Goal: Navigation & Orientation: Find specific page/section

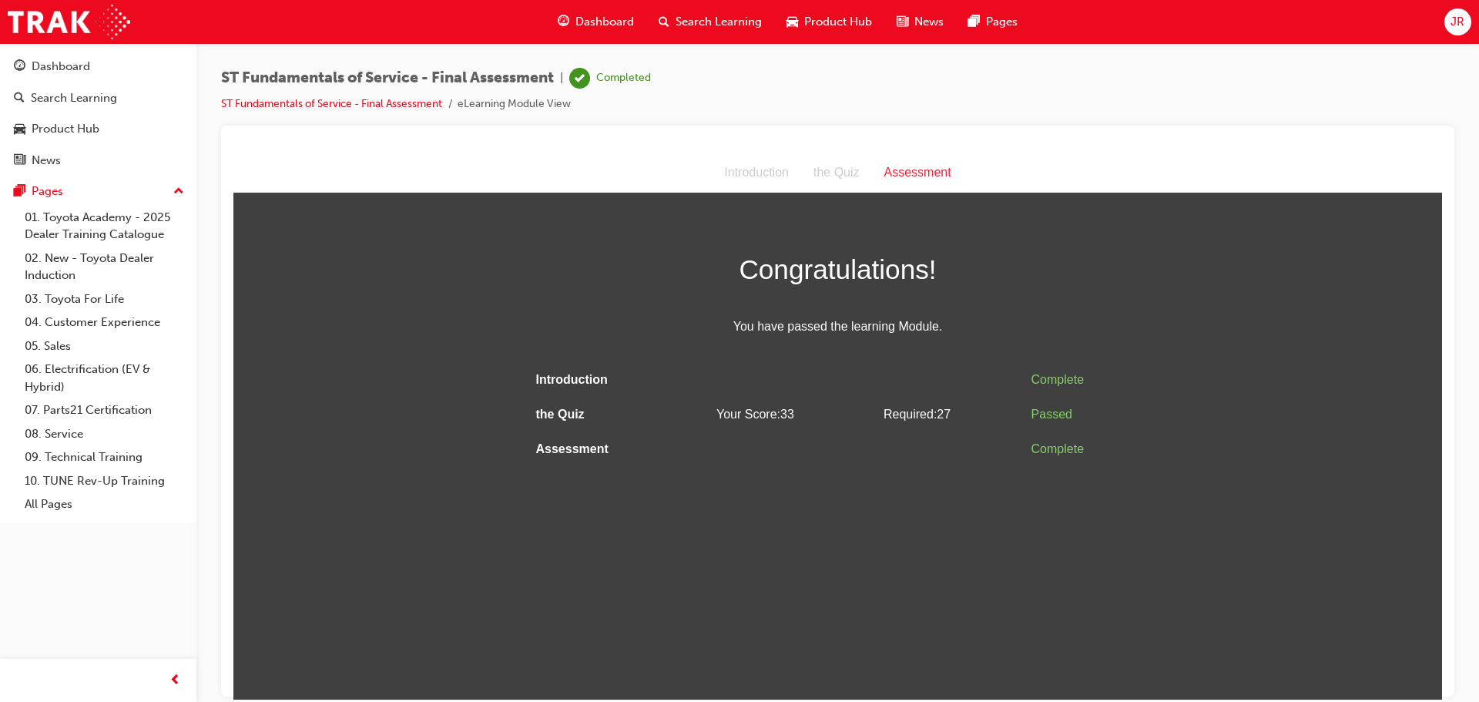
click at [700, 19] on span "Search Learning" at bounding box center [718, 22] width 86 height 18
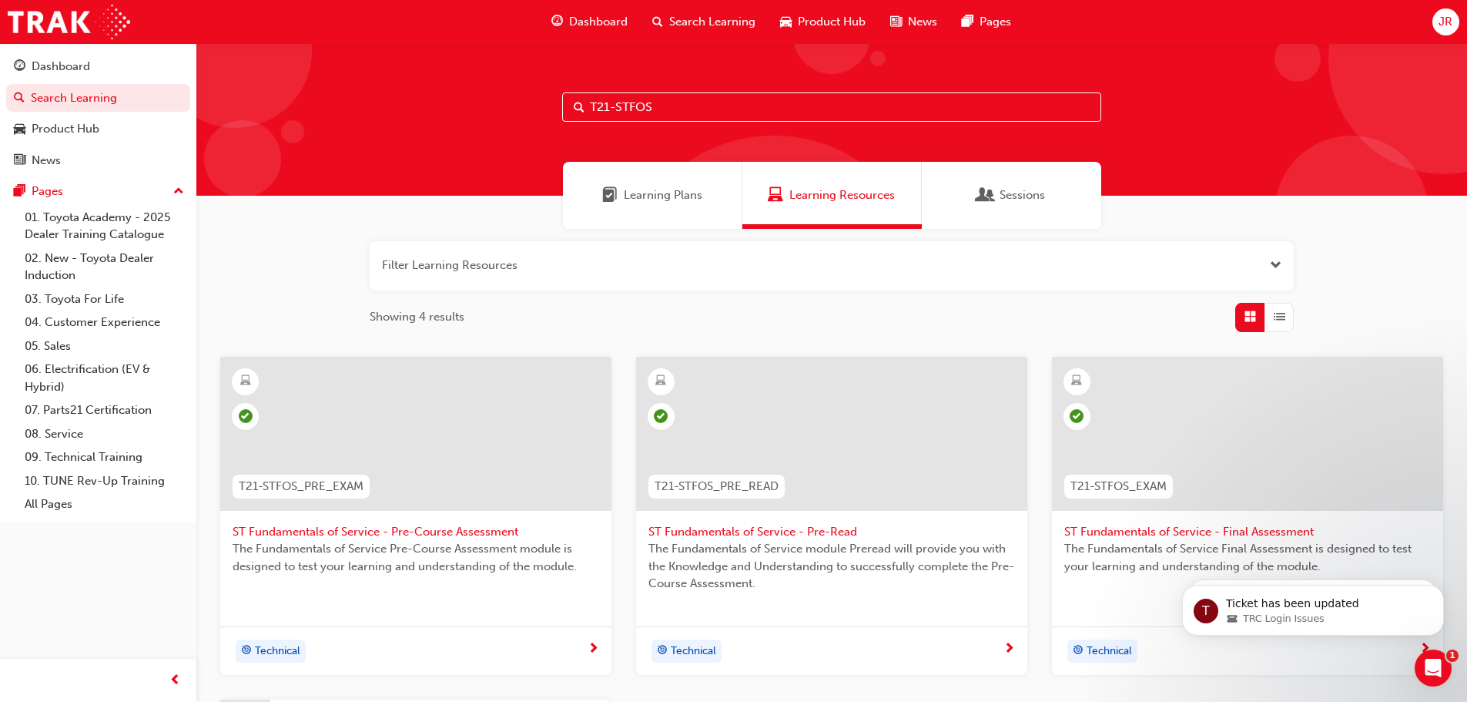
click at [1022, 196] on span "Sessions" at bounding box center [1022, 195] width 45 height 18
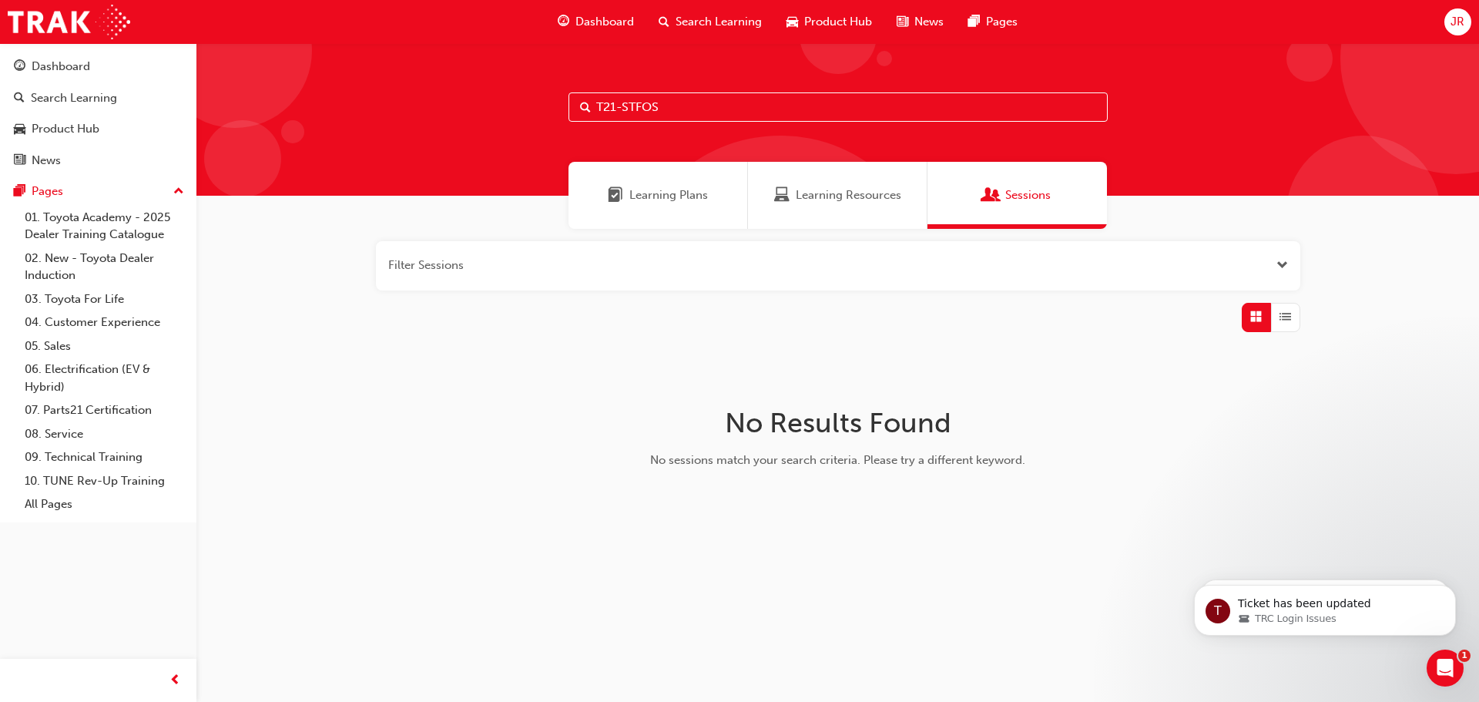
click at [650, 195] on span "Learning Plans" at bounding box center [668, 195] width 79 height 18
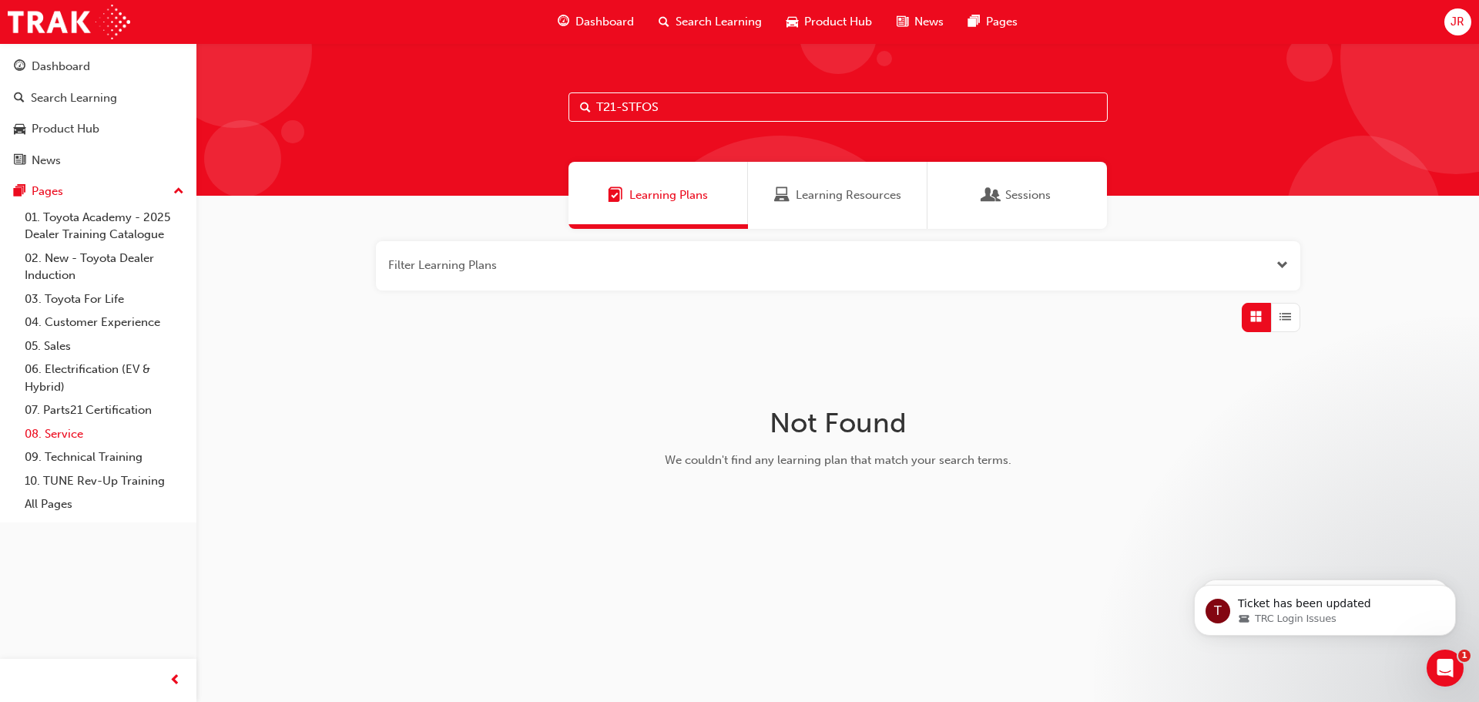
click at [63, 430] on link "08. Service" at bounding box center [104, 434] width 172 height 24
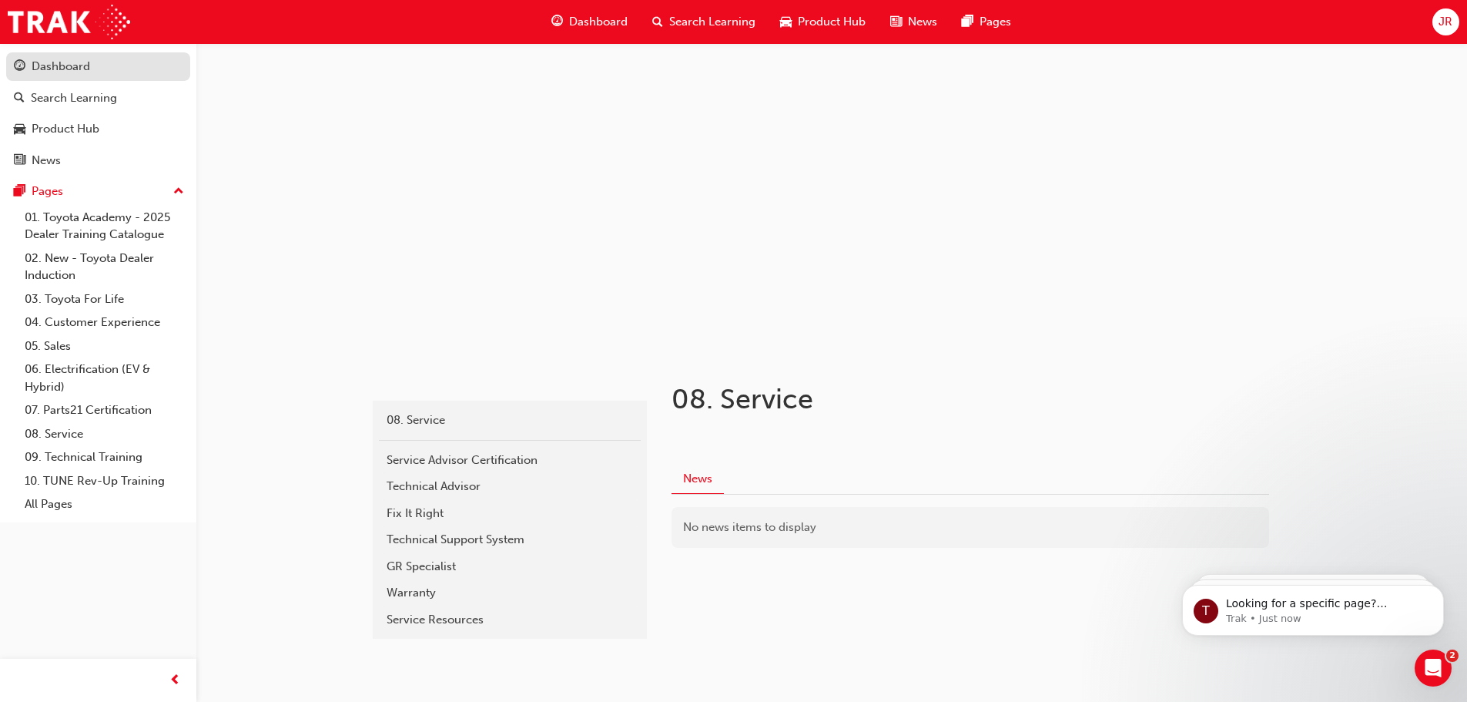
click at [69, 65] on div "Dashboard" at bounding box center [61, 67] width 59 height 18
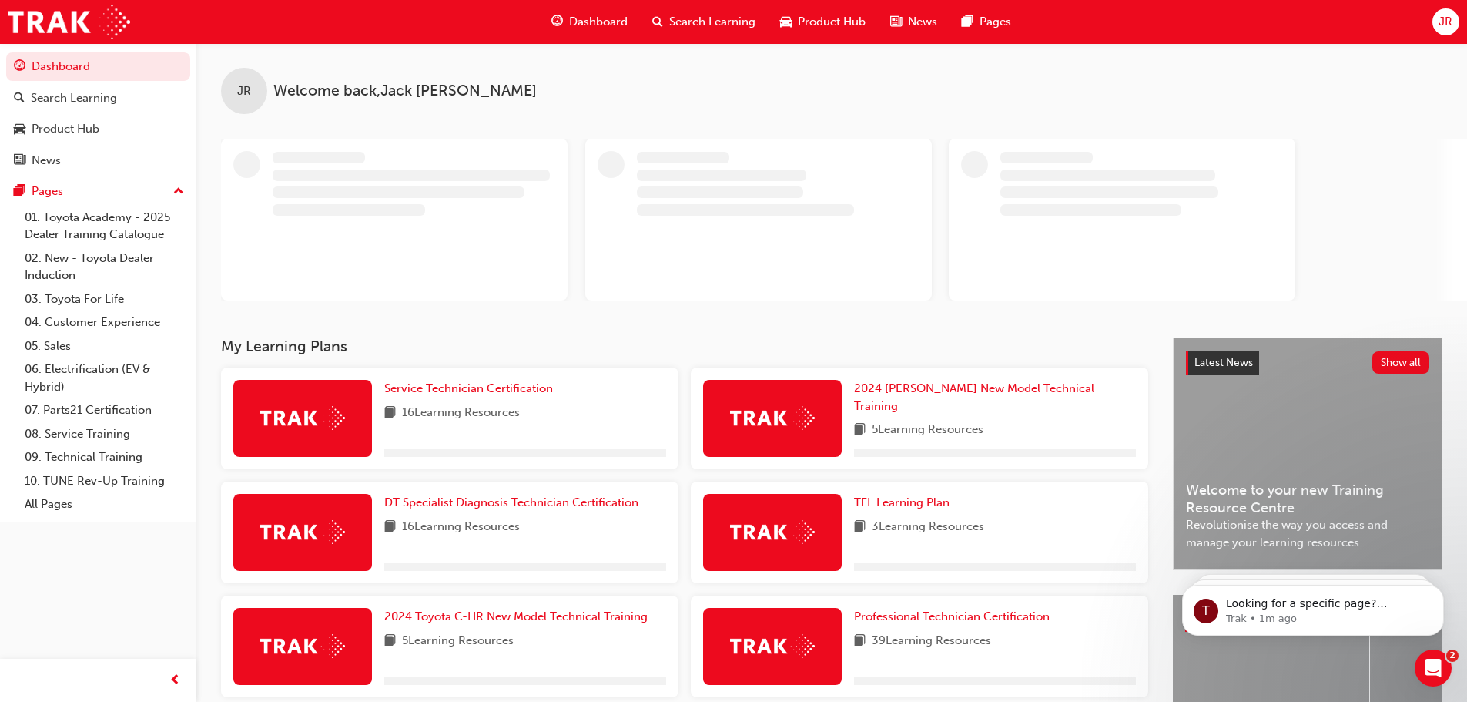
click at [1443, 22] on span "JR" at bounding box center [1446, 22] width 14 height 18
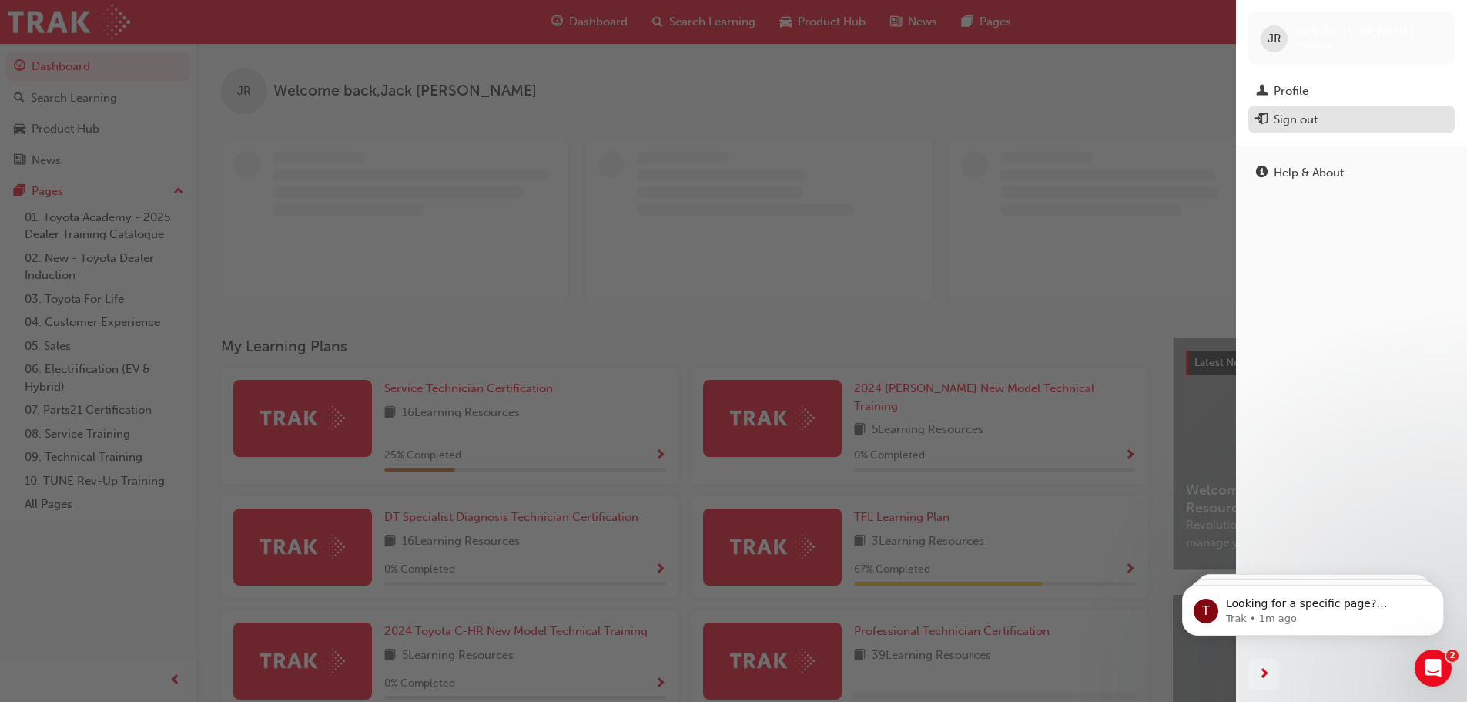
click at [1308, 118] on div "Sign out" at bounding box center [1296, 120] width 44 height 18
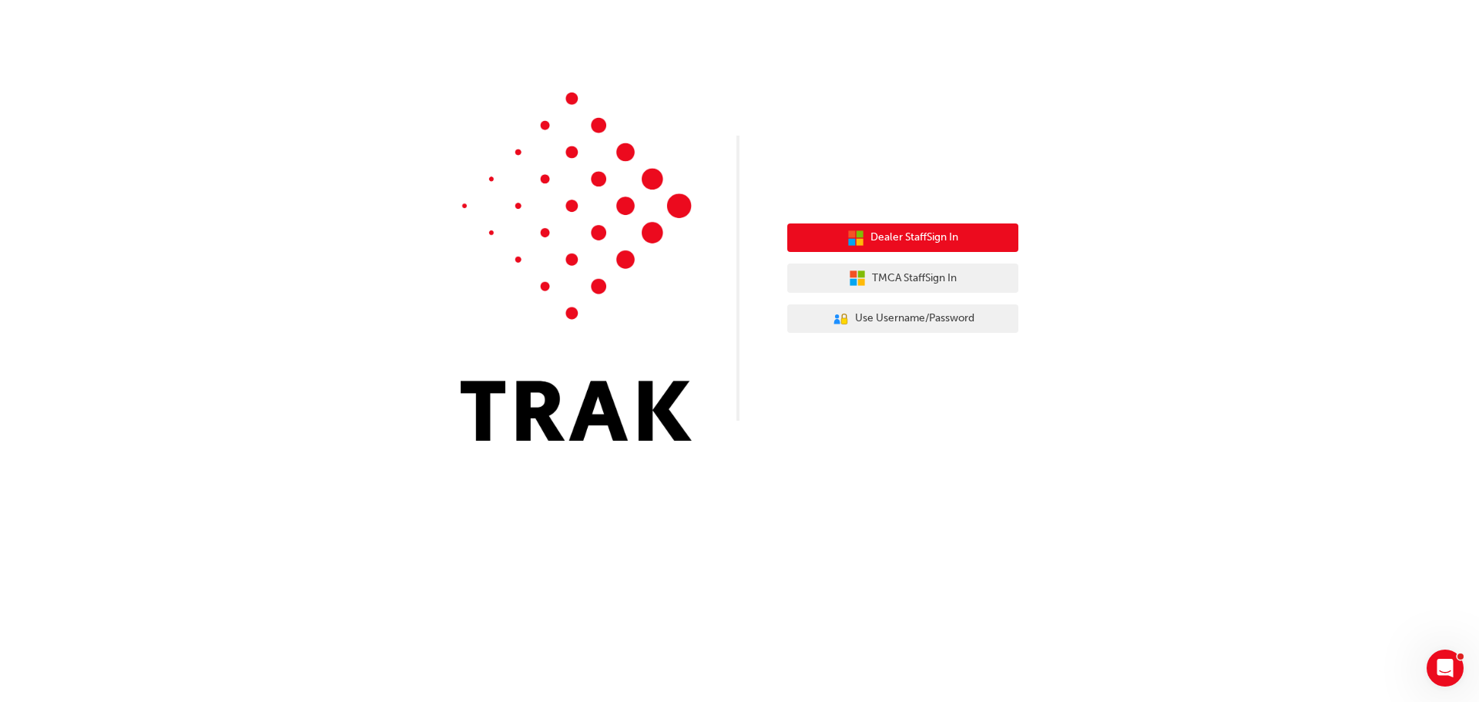
click at [916, 235] on span "Dealer Staff Sign In" at bounding box center [914, 238] width 88 height 18
